Goal: Transaction & Acquisition: Purchase product/service

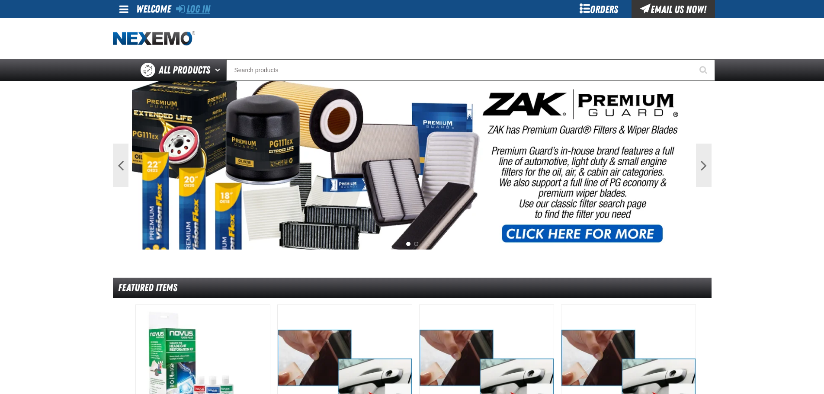
click at [198, 10] on link "Log In" at bounding box center [193, 9] width 34 height 12
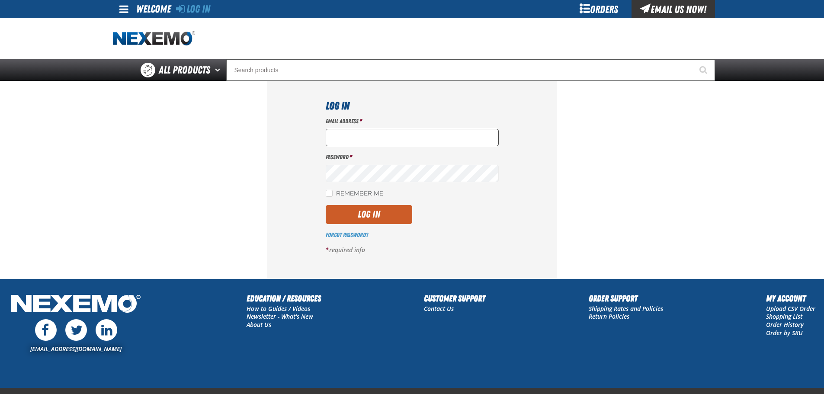
click at [348, 131] on input "Email Address *" at bounding box center [412, 137] width 173 height 17
type input "nfederman@vtaig.com"
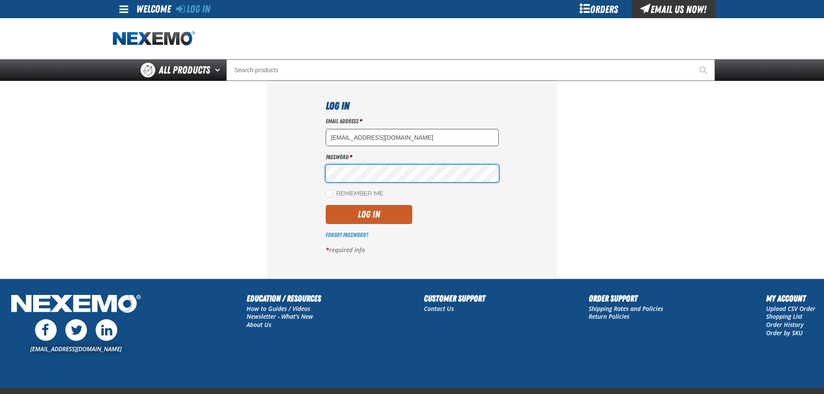
click at [326, 205] on button "Log In" at bounding box center [369, 214] width 86 height 19
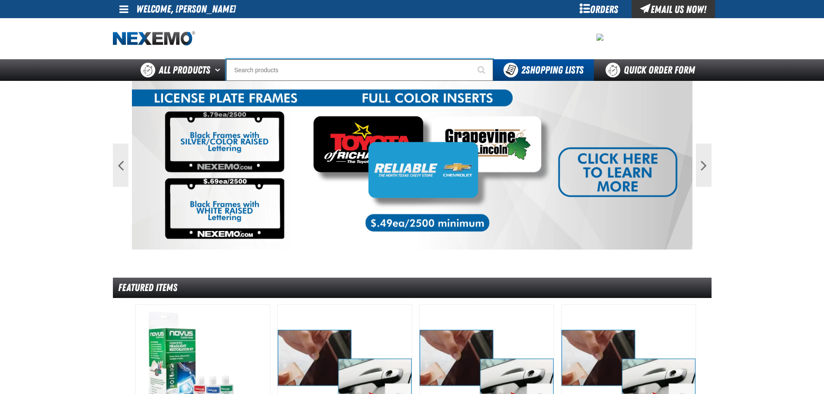
click at [282, 66] on input "Search" at bounding box center [359, 70] width 267 height 22
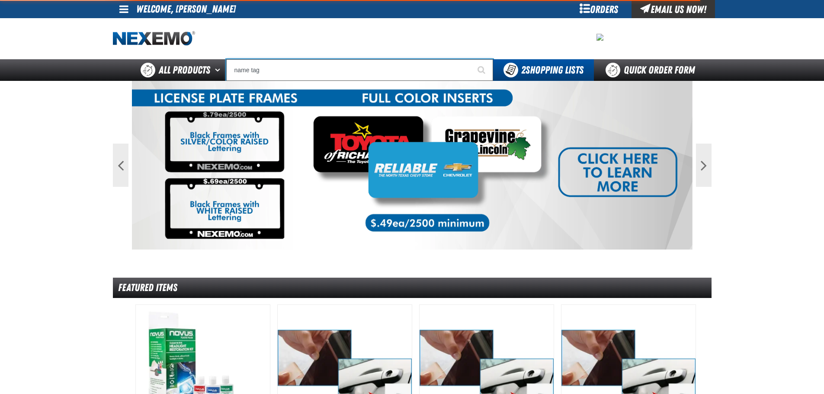
type input "name tag"
click at [471, 59] on button "Start Searching" at bounding box center [482, 70] width 22 height 22
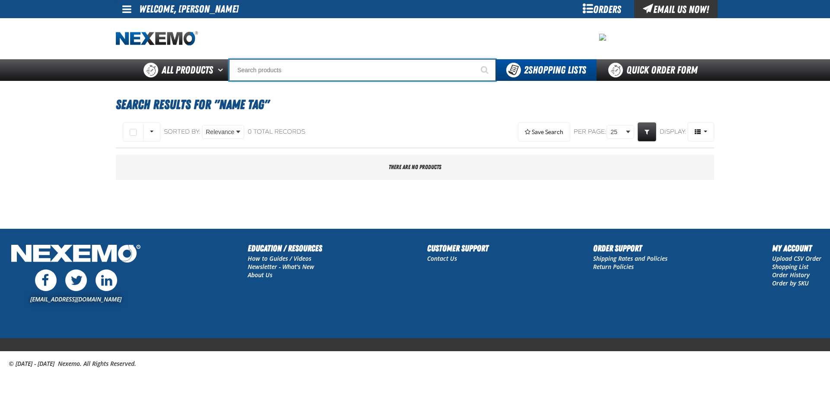
click at [307, 72] on input "Search" at bounding box center [362, 70] width 267 height 22
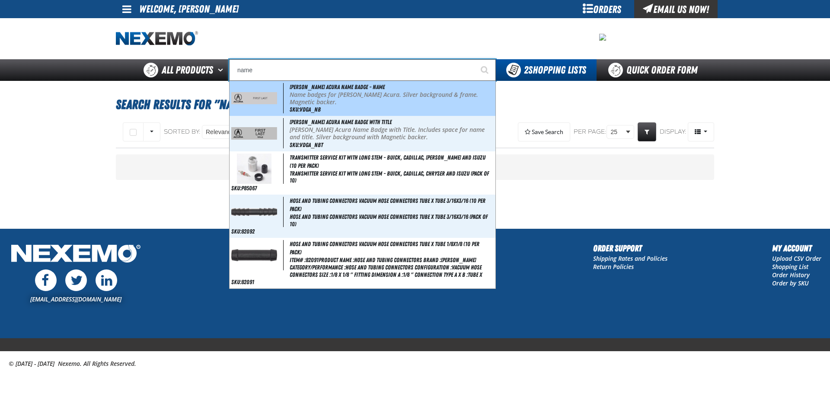
click at [315, 86] on span "[PERSON_NAME] Acura Name Badge - Name" at bounding box center [337, 86] width 95 height 7
type input "[PERSON_NAME] Acura Name Badge - Name"
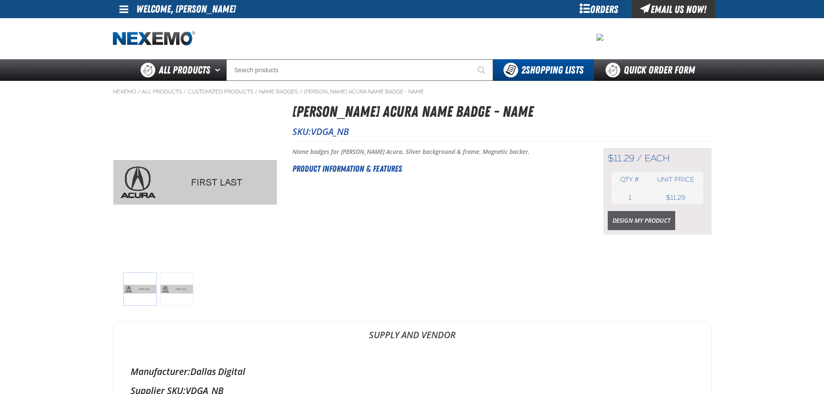
click at [620, 219] on link "Design My Product" at bounding box center [641, 220] width 67 height 19
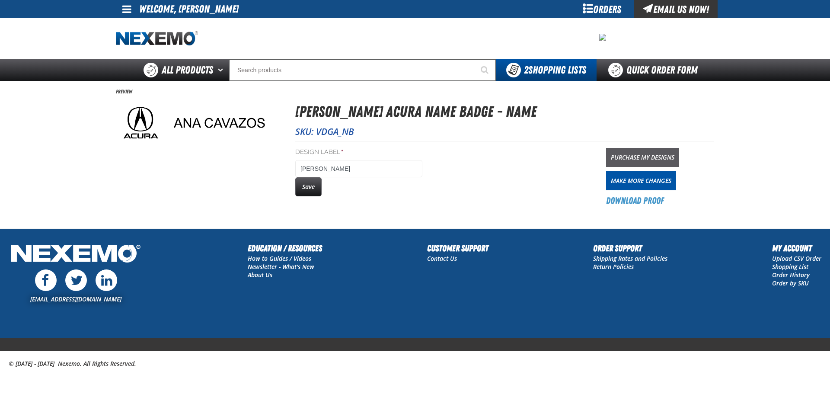
click at [655, 159] on link "Purchase My Designs" at bounding box center [642, 157] width 73 height 19
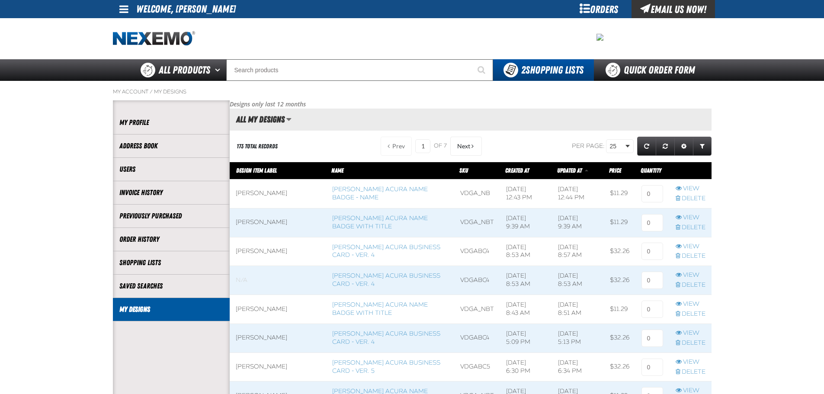
scroll to position [0, 0]
click at [652, 190] on input at bounding box center [652, 193] width 22 height 17
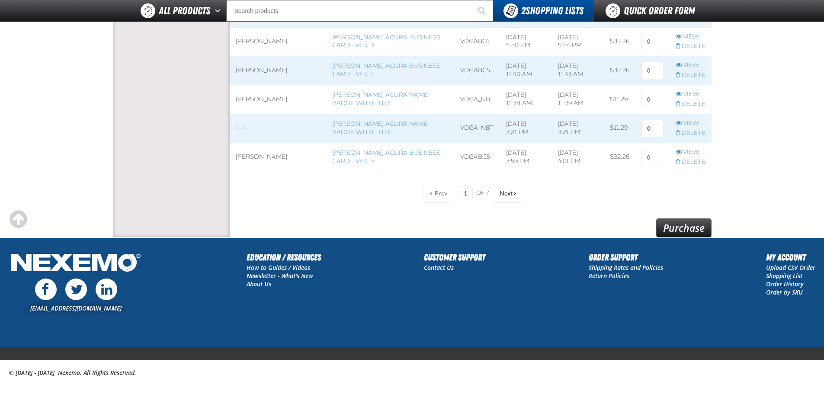
scroll to position [717, 0]
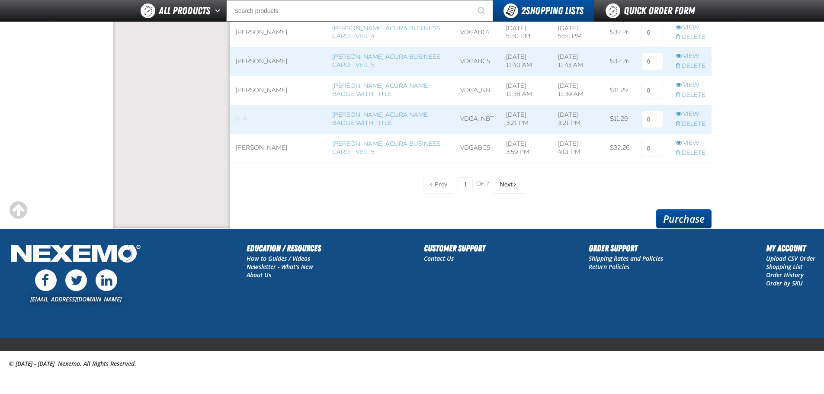
type input "1"
click at [693, 219] on link "Purchase" at bounding box center [683, 218] width 55 height 19
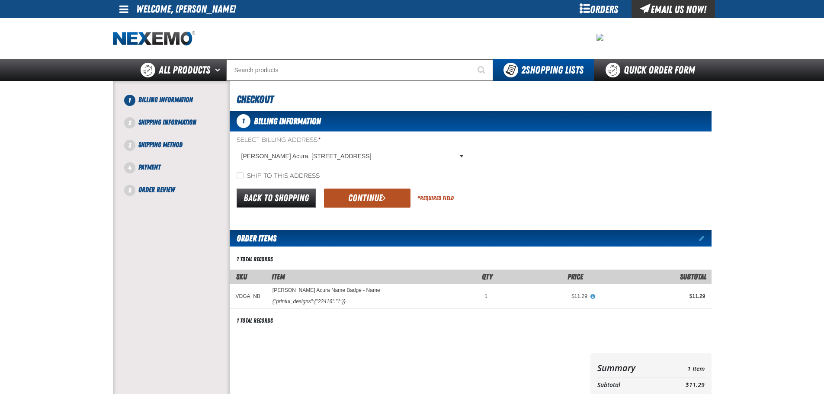
click at [356, 199] on button "Continue" at bounding box center [367, 198] width 86 height 19
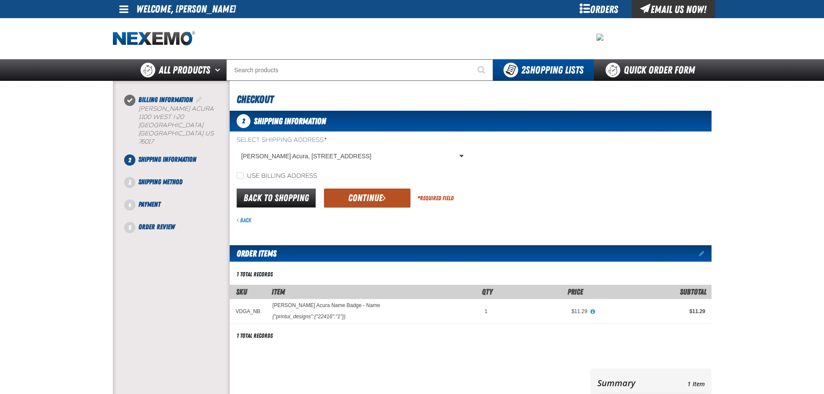
click at [363, 199] on button "Continue" at bounding box center [367, 198] width 86 height 19
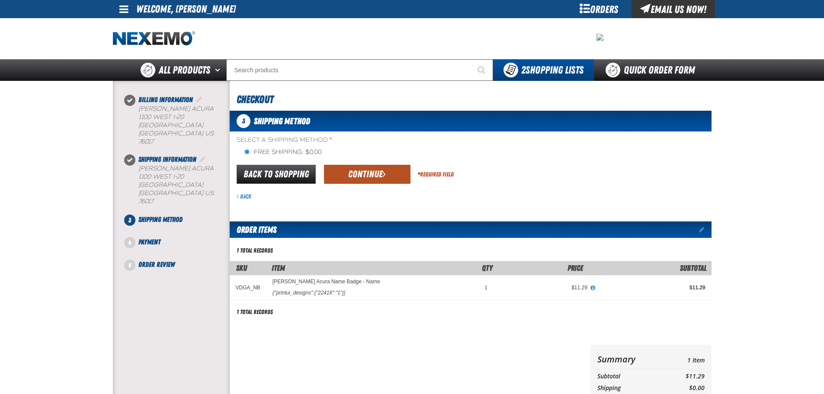
click at [370, 171] on button "Continue" at bounding box center [367, 174] width 86 height 19
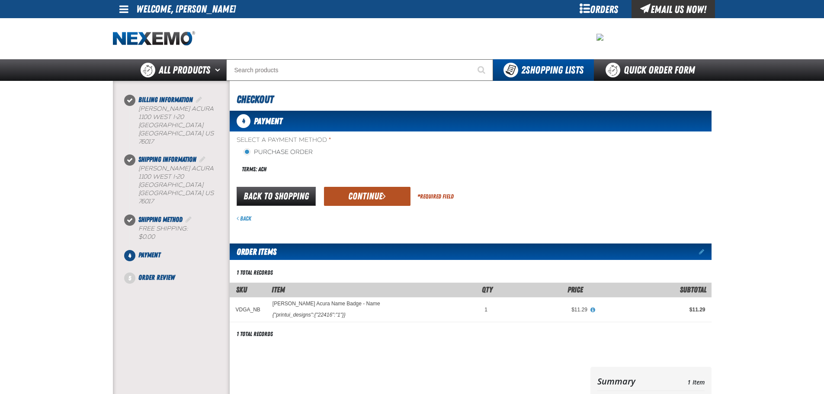
click at [362, 200] on button "Continue" at bounding box center [367, 196] width 86 height 19
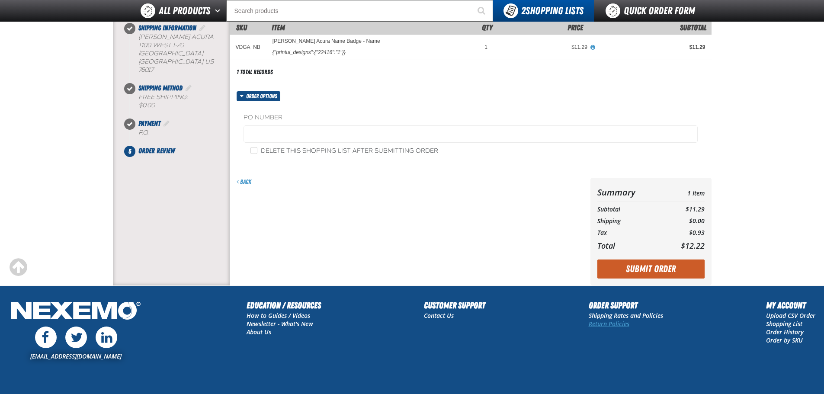
scroll to position [167, 0]
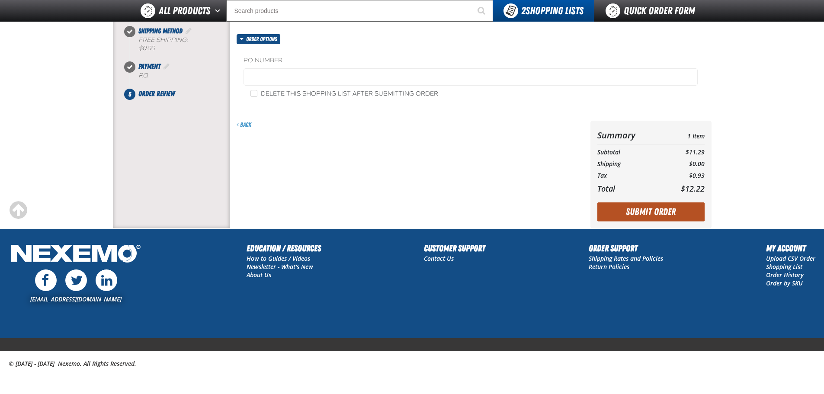
click at [661, 204] on button "Submit Order" at bounding box center [650, 211] width 107 height 19
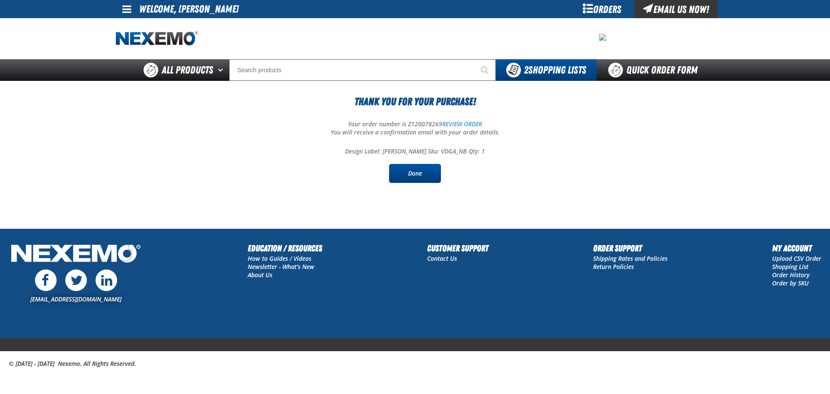
click at [428, 174] on link "Done" at bounding box center [415, 173] width 52 height 19
